Goal: Browse casually

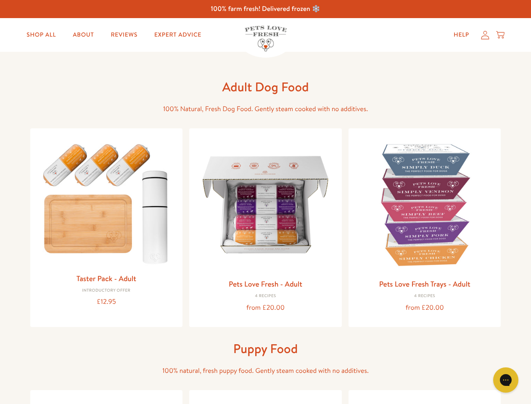
click at [506, 380] on icon "Open gorgias live chat" at bounding box center [506, 379] width 8 height 8
